Goal: Information Seeking & Learning: Check status

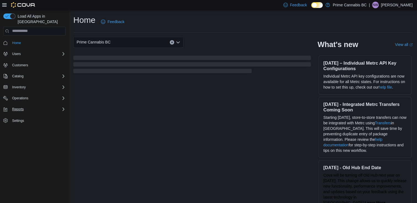
click at [47, 106] on div "Reports" at bounding box center [38, 109] width 56 height 7
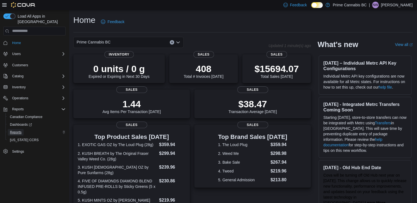
click at [19, 130] on span "Reports" at bounding box center [16, 132] width 12 height 4
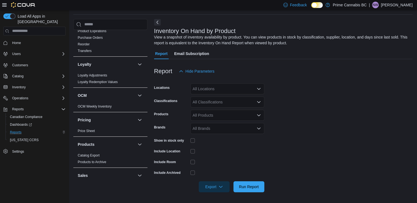
scroll to position [272, 0]
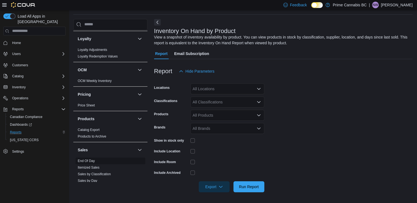
click at [95, 160] on span "End Of Day" at bounding box center [110, 161] width 70 height 7
drag, startPoint x: 93, startPoint y: 160, endPoint x: 174, endPoint y: 117, distance: 91.7
click at [93, 160] on link "End Of Day" at bounding box center [86, 161] width 17 height 4
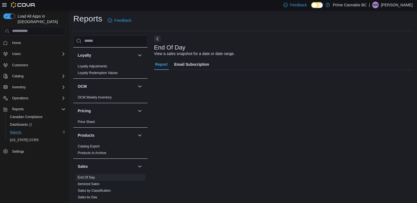
scroll to position [1, 0]
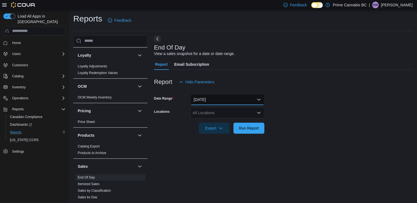
click at [208, 99] on button "[DATE]" at bounding box center [227, 99] width 74 height 11
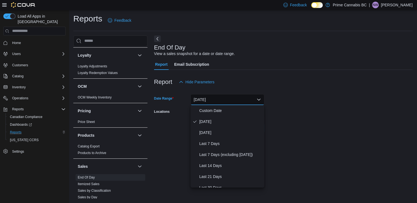
click at [301, 111] on form "Date Range [DATE] Locations All Locations Export Run Report" at bounding box center [283, 111] width 258 height 46
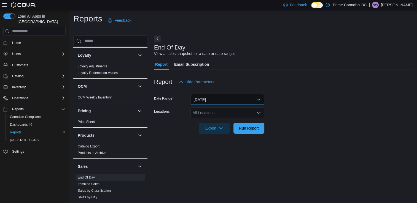
click at [213, 100] on button "[DATE]" at bounding box center [227, 99] width 74 height 11
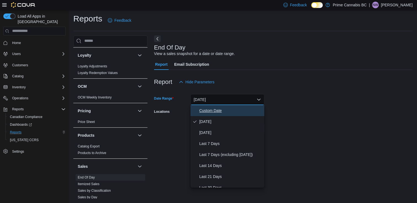
click at [203, 111] on span "Custom Date" at bounding box center [230, 110] width 63 height 7
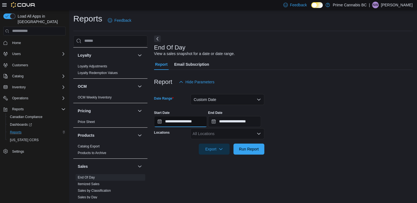
click at [175, 122] on input "**********" at bounding box center [180, 121] width 53 height 11
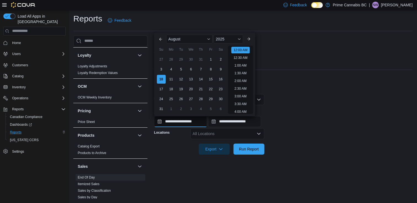
scroll to position [17, 0]
click at [171, 68] on div "4" at bounding box center [171, 69] width 10 height 10
type input "**********"
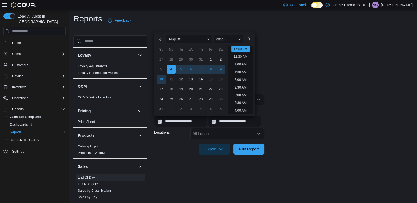
click at [288, 98] on form "**********" at bounding box center [283, 121] width 258 height 67
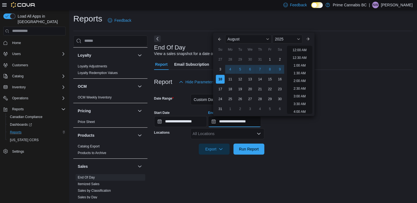
click at [239, 120] on input "**********" at bounding box center [234, 121] width 53 height 11
click at [320, 144] on form "**********" at bounding box center [283, 121] width 258 height 67
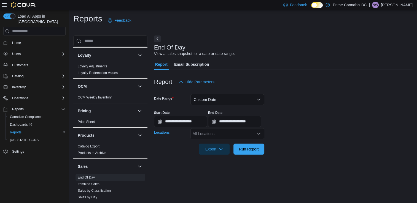
click at [238, 132] on div "All Locations" at bounding box center [227, 133] width 74 height 11
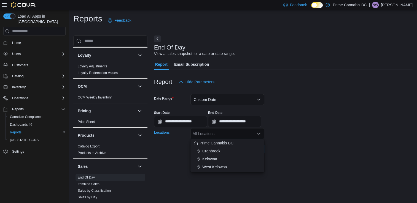
click at [214, 160] on span "Kelowna" at bounding box center [209, 159] width 15 height 6
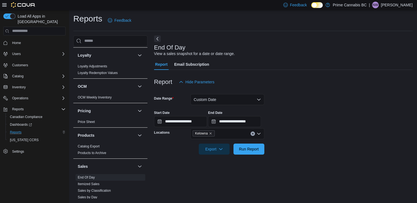
click at [288, 138] on form "**********" at bounding box center [283, 121] width 258 height 67
click at [259, 151] on span "Run Report" at bounding box center [249, 149] width 20 height 6
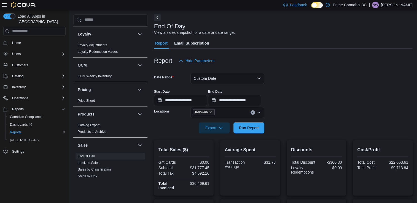
scroll to position [26, 0]
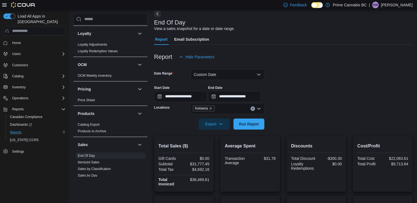
click at [305, 95] on div "**********" at bounding box center [283, 91] width 258 height 21
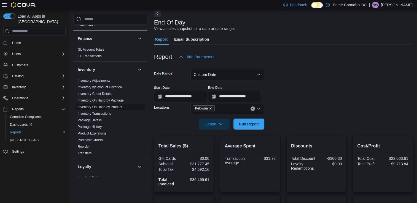
click at [103, 108] on link "Inventory On Hand by Product" at bounding box center [100, 107] width 44 height 4
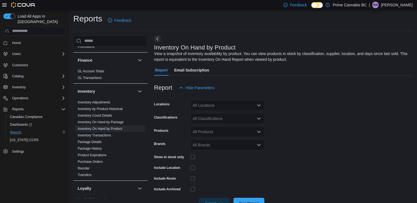
scroll to position [18, 0]
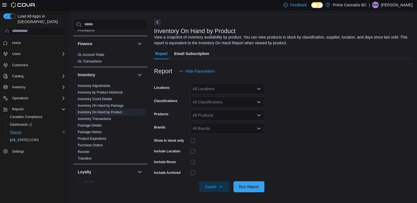
click at [240, 88] on div "All Locations" at bounding box center [227, 88] width 74 height 11
click at [213, 114] on span "Kelowna" at bounding box center [209, 115] width 15 height 6
click at [323, 102] on form "Locations Kelowna Classifications All Classifications Products All Products Bra…" at bounding box center [283, 135] width 258 height 116
click at [230, 104] on div "All Classifications" at bounding box center [227, 102] width 74 height 11
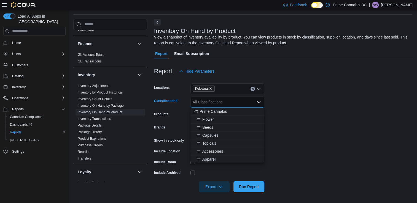
click at [318, 128] on form "Locations Kelowna Classifications All Classifications Combo box. Selected. Comb…" at bounding box center [283, 135] width 258 height 116
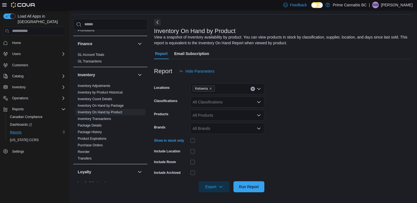
click at [197, 106] on div "All Classifications" at bounding box center [227, 102] width 74 height 11
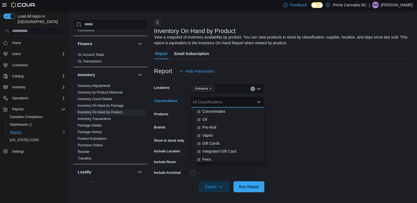
scroll to position [65, 0]
click at [207, 136] on span "Vapes" at bounding box center [207, 135] width 11 height 6
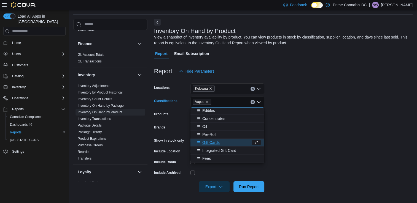
scroll to position [57, 0]
click at [247, 186] on span "Run Report" at bounding box center [249, 187] width 20 height 6
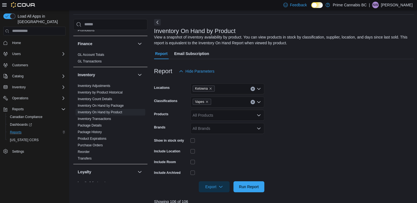
scroll to position [187, 0]
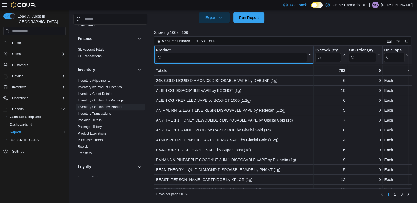
click at [254, 56] on input "search" at bounding box center [231, 57] width 151 height 9
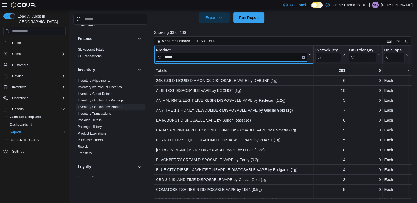
type input "*****"
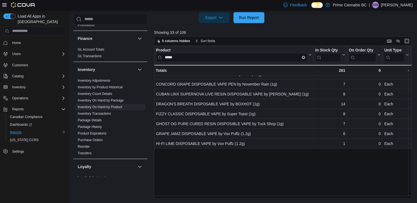
scroll to position [0, 0]
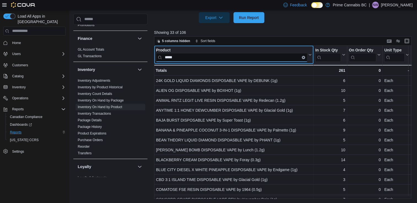
click at [218, 57] on input "*****" at bounding box center [231, 57] width 151 height 9
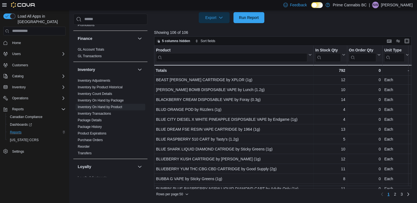
scroll to position [104, 0]
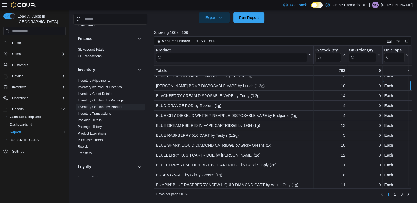
drag, startPoint x: 410, startPoint y: 88, endPoint x: 410, endPoint y: 95, distance: 6.9
click at [410, 95] on div "Product Click to view column header actions In Stock Qty Click to view column h…" at bounding box center [284, 117] width 260 height 143
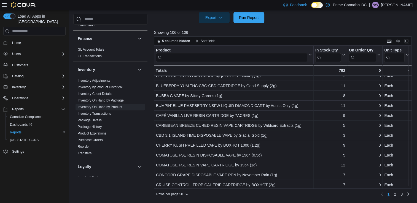
scroll to position [191, 0]
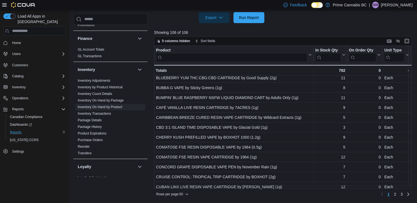
click at [411, 115] on div "Product Click to view column header actions In Stock Qty Click to view column h…" at bounding box center [282, 117] width 257 height 143
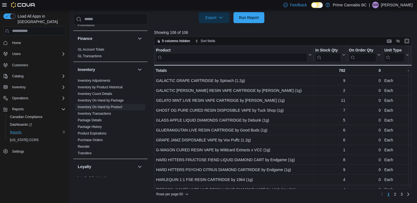
scroll to position [385, 0]
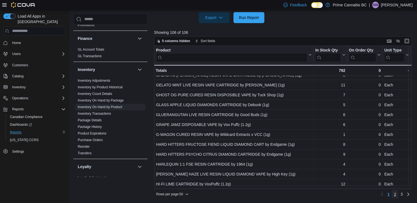
click at [398, 192] on link "2" at bounding box center [394, 194] width 7 height 9
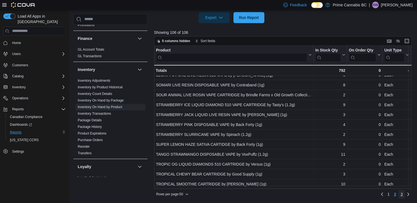
click at [402, 196] on span "3" at bounding box center [401, 195] width 2 height 6
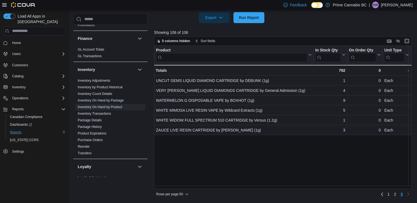
scroll to position [0, 0]
click at [388, 164] on div "Product Click to view column header actions In Stock Qty Click to view column h…" at bounding box center [284, 117] width 260 height 143
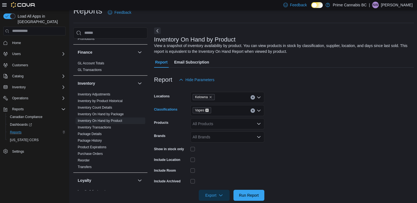
click at [207, 110] on icon "Remove Vapes from selection in this group" at bounding box center [207, 110] width 2 height 2
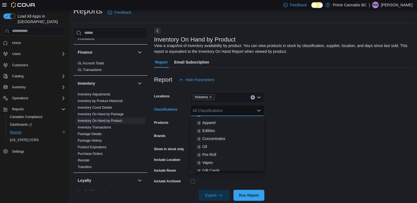
scroll to position [48, 0]
click at [209, 150] on span "Pre-Roll" at bounding box center [209, 152] width 14 height 6
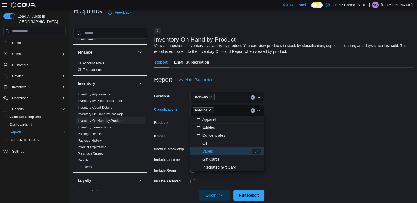
click at [247, 194] on span "Run Report" at bounding box center [249, 196] width 20 height 6
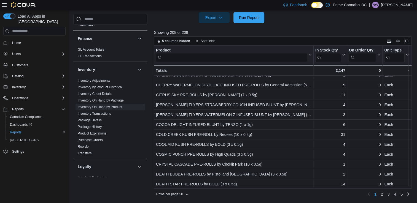
scroll to position [385, 0]
click at [384, 193] on link "2" at bounding box center [381, 194] width 7 height 9
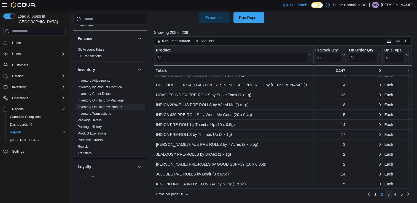
click at [392, 193] on link "3" at bounding box center [388, 194] width 7 height 9
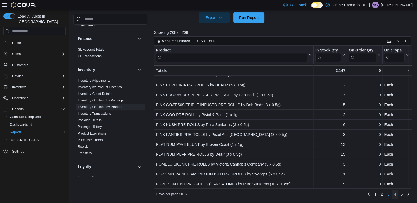
click at [396, 195] on span "4" at bounding box center [395, 195] width 2 height 6
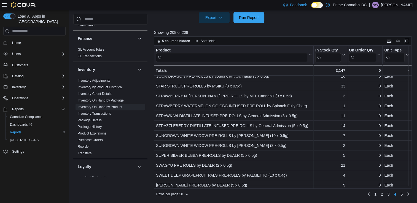
scroll to position [243, 0]
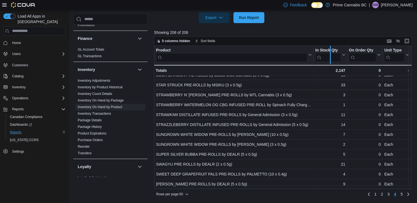
drag, startPoint x: 312, startPoint y: 58, endPoint x: 329, endPoint y: 60, distance: 17.2
click at [329, 60] on div at bounding box center [330, 55] width 4 height 18
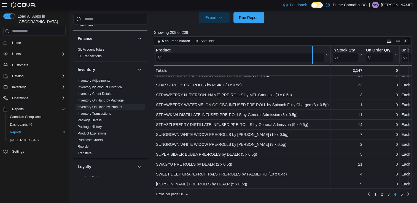
drag, startPoint x: 329, startPoint y: 60, endPoint x: 311, endPoint y: 60, distance: 18.2
click at [311, 60] on div at bounding box center [312, 55] width 4 height 18
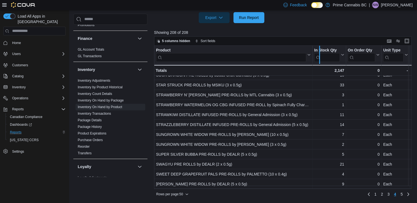
drag, startPoint x: 312, startPoint y: 61, endPoint x: 320, endPoint y: 62, distance: 7.5
click at [320, 62] on div at bounding box center [319, 55] width 4 height 18
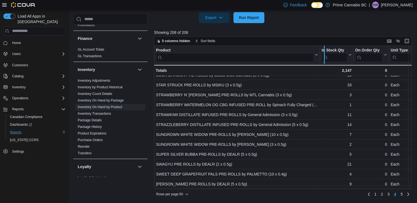
drag, startPoint x: 320, startPoint y: 62, endPoint x: 325, endPoint y: 62, distance: 5.5
click at [325, 62] on div at bounding box center [324, 55] width 4 height 18
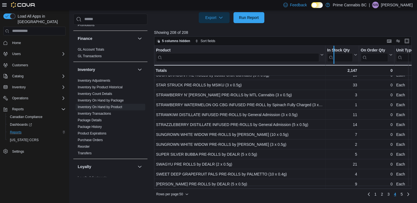
drag, startPoint x: 325, startPoint y: 62, endPoint x: 334, endPoint y: 60, distance: 8.9
click at [334, 60] on div at bounding box center [333, 55] width 4 height 18
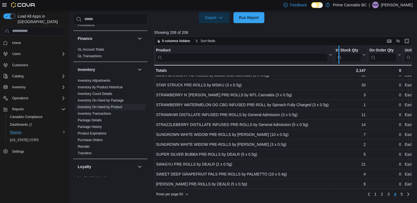
drag, startPoint x: 334, startPoint y: 60, endPoint x: 339, endPoint y: 59, distance: 5.0
click at [339, 59] on div at bounding box center [338, 55] width 4 height 18
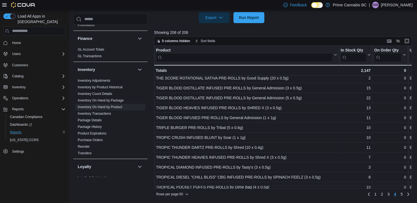
scroll to position [385, 0]
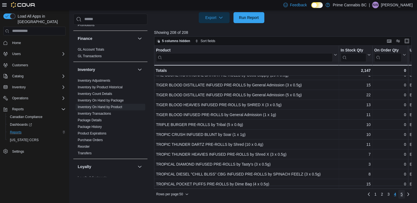
click at [402, 194] on span "5" at bounding box center [401, 195] width 2 height 6
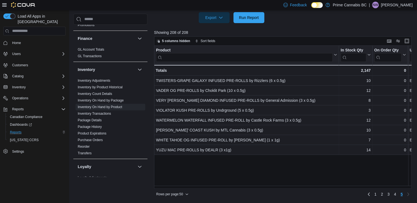
scroll to position [9, 0]
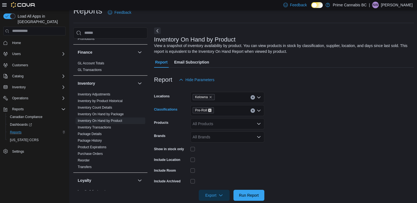
click at [210, 112] on icon "Remove Pre-Roll from selection in this group" at bounding box center [209, 110] width 3 height 3
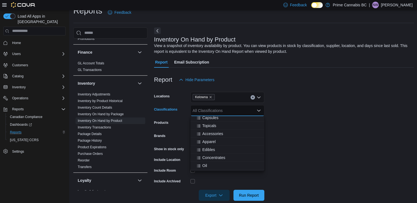
scroll to position [29, 0]
click at [209, 147] on span "Edibles" at bounding box center [208, 147] width 13 height 6
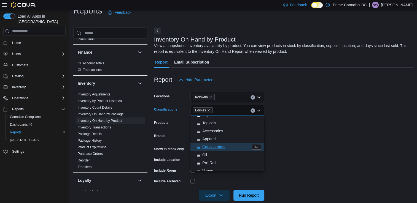
click at [245, 194] on span "Run Report" at bounding box center [249, 196] width 20 height 6
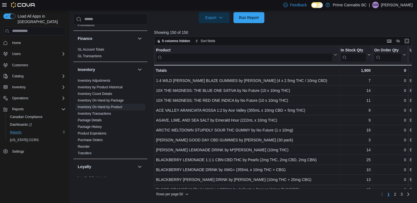
scroll to position [187, 0]
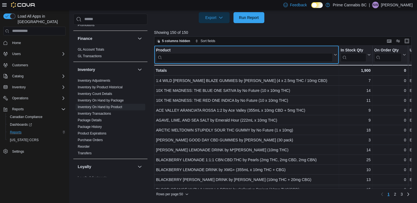
click at [298, 56] on input "search" at bounding box center [244, 57] width 177 height 9
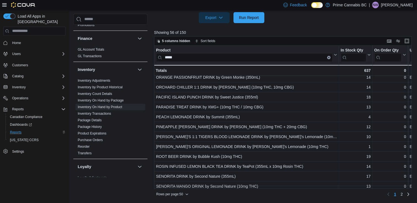
scroll to position [385, 0]
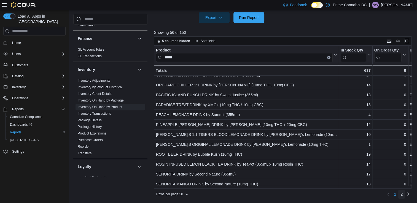
click at [402, 194] on link "2" at bounding box center [401, 194] width 7 height 9
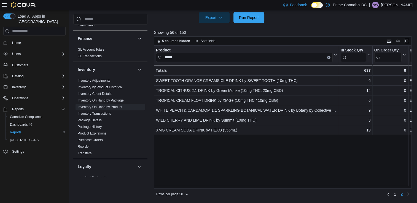
scroll to position [0, 0]
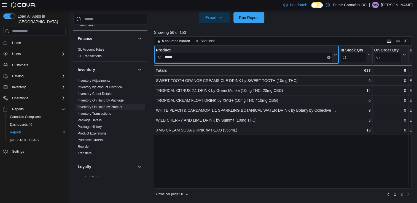
click at [185, 56] on input "*****" at bounding box center [244, 57] width 177 height 9
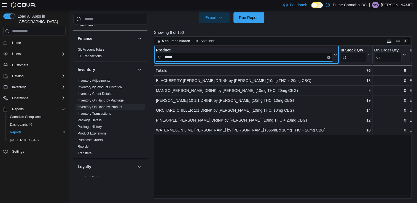
type input "*****"
click at [263, 57] on input "*****" at bounding box center [244, 57] width 177 height 9
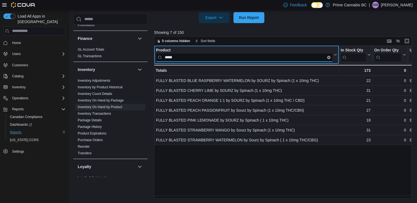
click at [263, 57] on input "*****" at bounding box center [244, 57] width 177 height 9
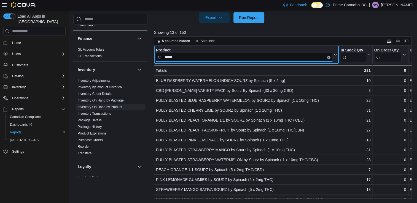
click at [239, 56] on input "*****" at bounding box center [244, 57] width 177 height 9
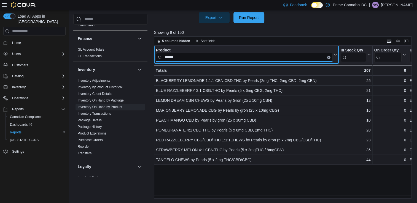
click at [245, 57] on input "******" at bounding box center [244, 57] width 177 height 9
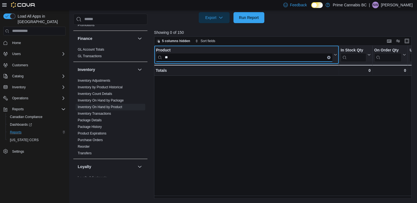
type input "*"
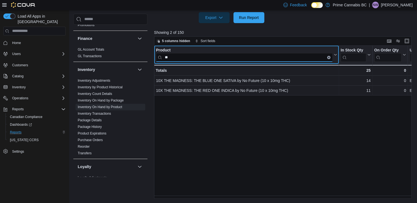
type input "*"
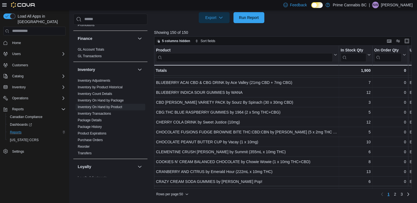
scroll to position [162, 0]
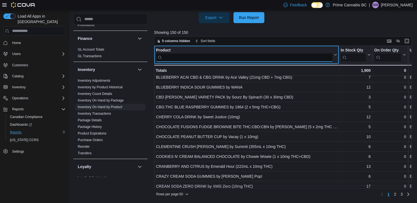
click at [217, 58] on input "search" at bounding box center [244, 57] width 177 height 9
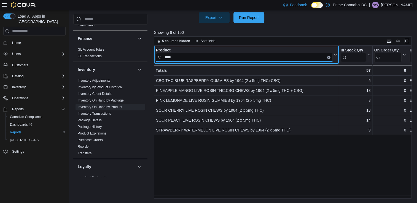
scroll to position [0, 0]
type input "****"
click at [210, 56] on input "****" at bounding box center [244, 57] width 177 height 9
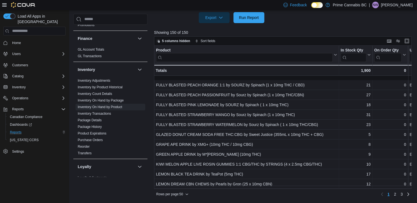
scroll to position [385, 0]
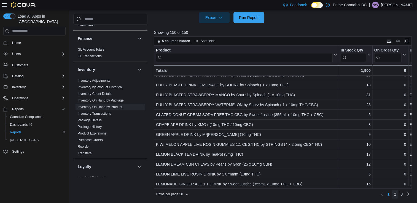
click at [395, 194] on link "2" at bounding box center [394, 194] width 7 height 9
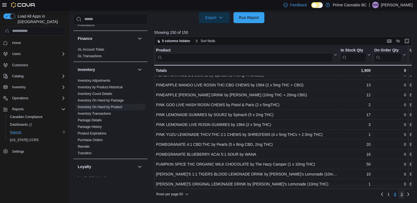
click at [402, 196] on span "3" at bounding box center [401, 195] width 2 height 6
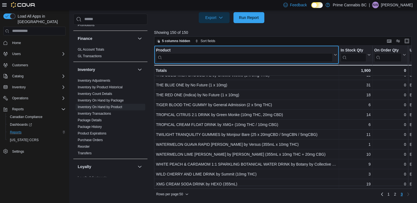
click at [193, 59] on input "search" at bounding box center [244, 57] width 177 height 9
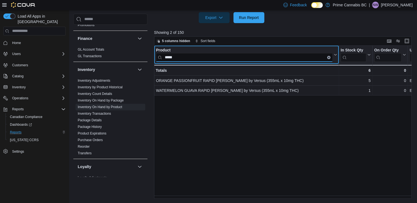
scroll to position [0, 0]
type input "*****"
click at [265, 57] on input "*****" at bounding box center [244, 57] width 177 height 9
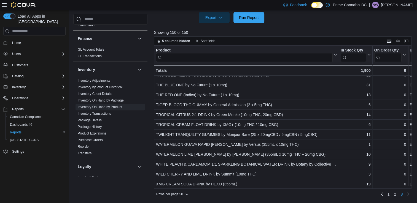
scroll to position [9, 0]
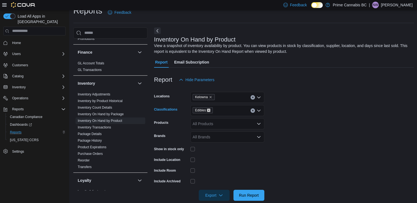
click at [208, 110] on icon "Remove Edibles from selection in this group" at bounding box center [208, 110] width 2 height 2
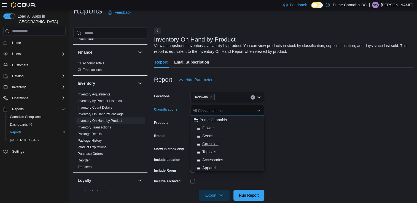
click at [216, 145] on span "Capsules" at bounding box center [210, 144] width 16 height 6
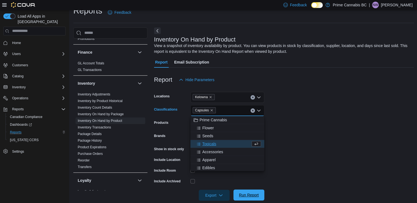
click at [248, 197] on span "Run Report" at bounding box center [249, 196] width 20 height 6
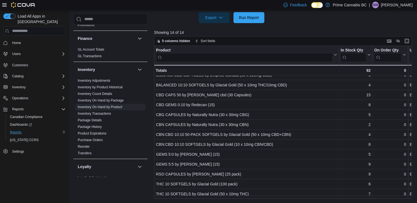
scroll to position [9, 0]
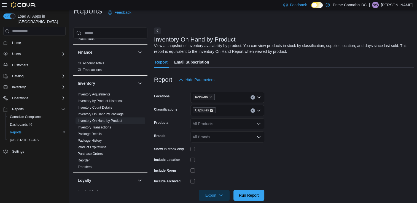
click at [210, 111] on icon "Remove Capsules from selection in this group" at bounding box center [211, 110] width 3 height 3
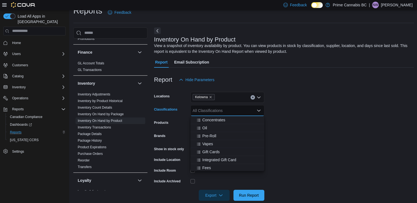
scroll to position [65, 0]
click at [205, 126] on span "Oil" at bounding box center [204, 127] width 5 height 6
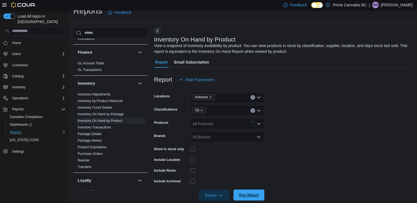
click at [243, 196] on span "Run Report" at bounding box center [249, 196] width 20 height 6
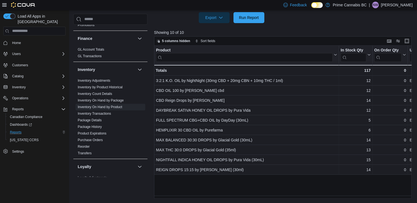
scroll to position [9, 0]
